Goal: Task Accomplishment & Management: Use online tool/utility

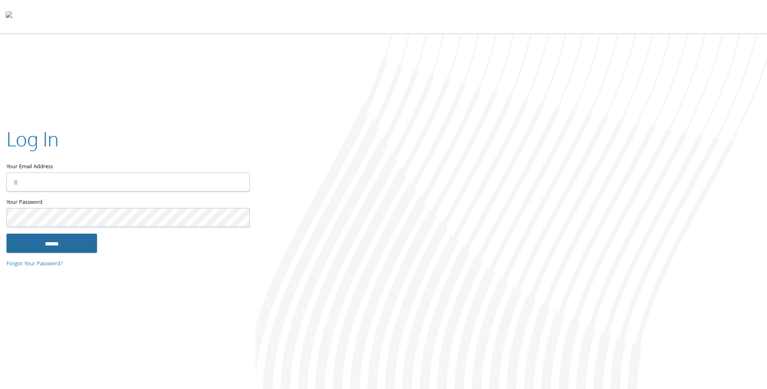
type input "**********"
click at [78, 248] on input "******" at bounding box center [51, 243] width 91 height 19
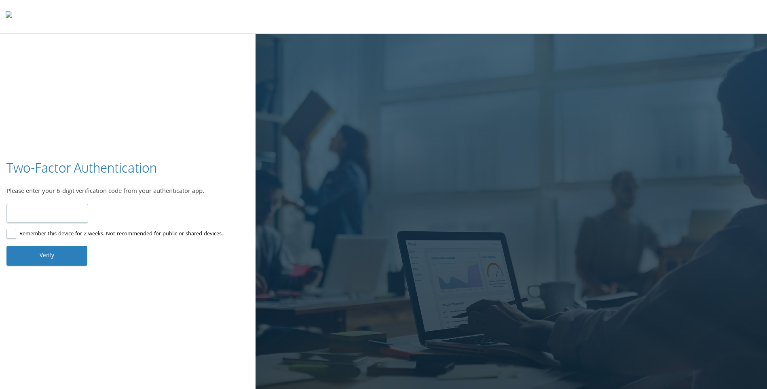
type input "******"
